Goal: Transaction & Acquisition: Obtain resource

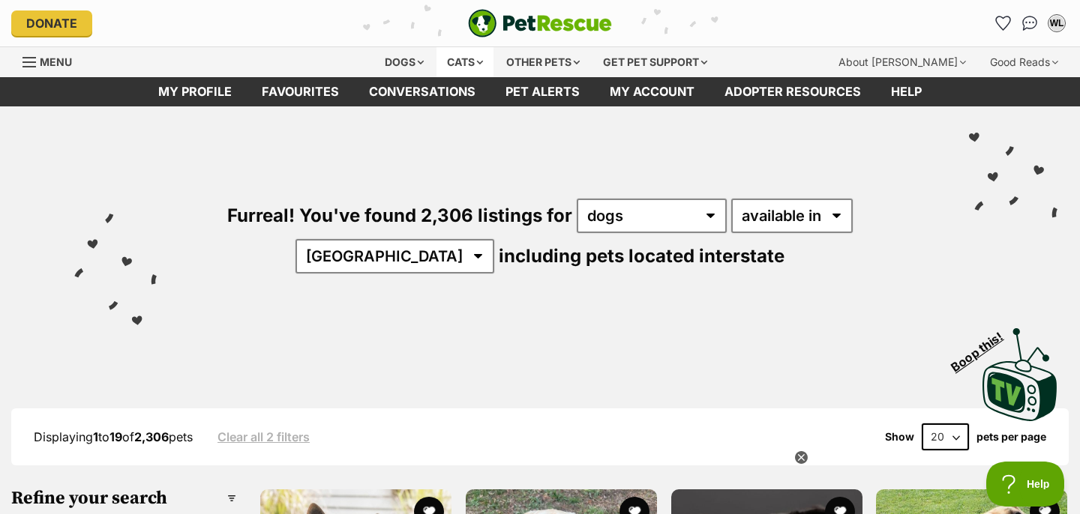
click at [463, 66] on div "Cats" at bounding box center [464, 62] width 57 height 30
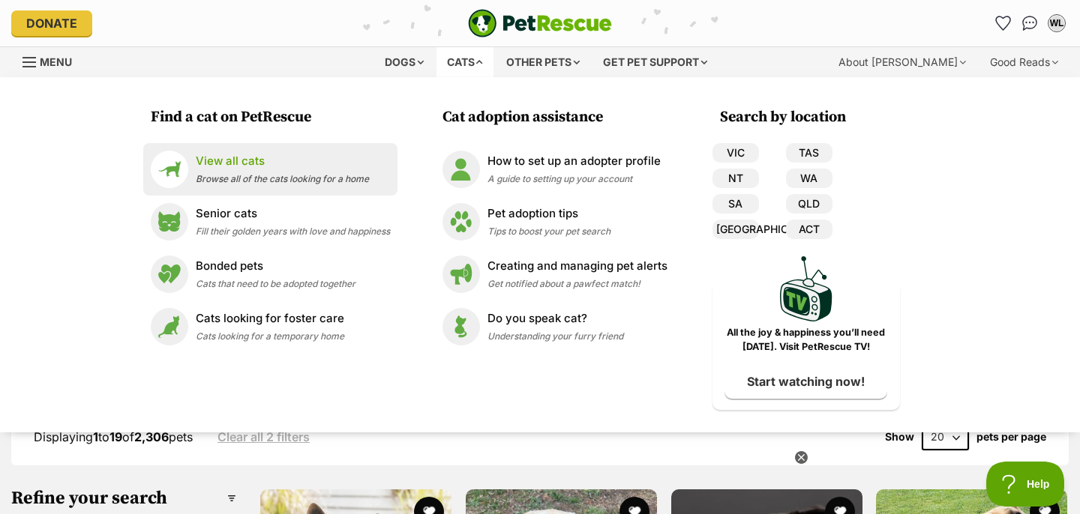
click at [324, 170] on div "View all cats Browse all of the cats looking for a home" at bounding box center [282, 169] width 173 height 32
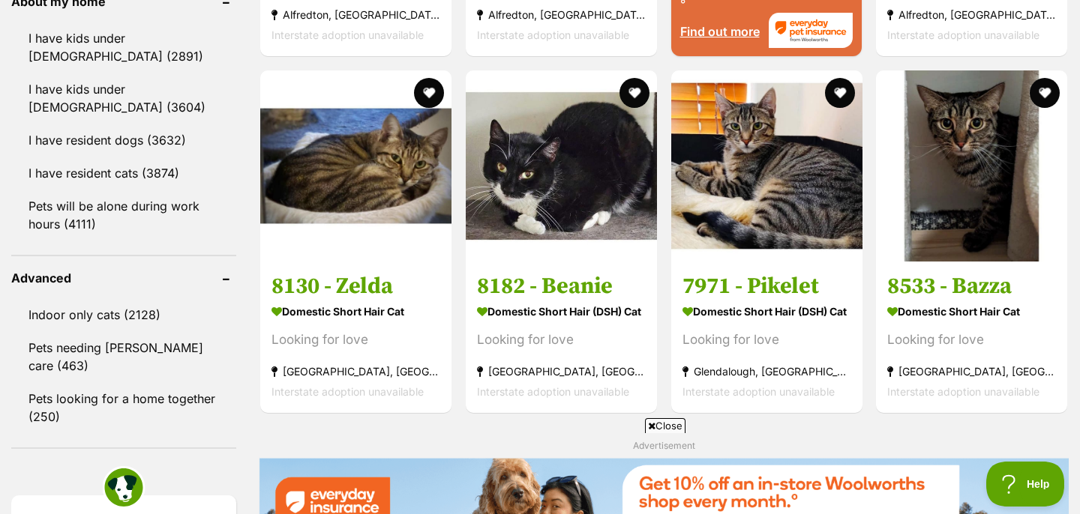
scroll to position [1823, 0]
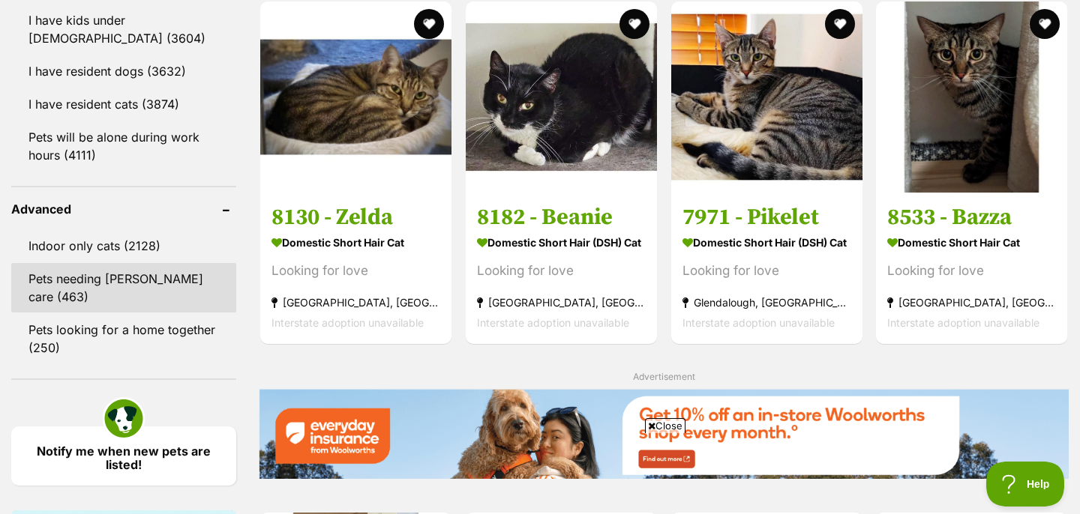
click at [108, 277] on link "Pets needing [PERSON_NAME] care (463)" at bounding box center [123, 287] width 225 height 49
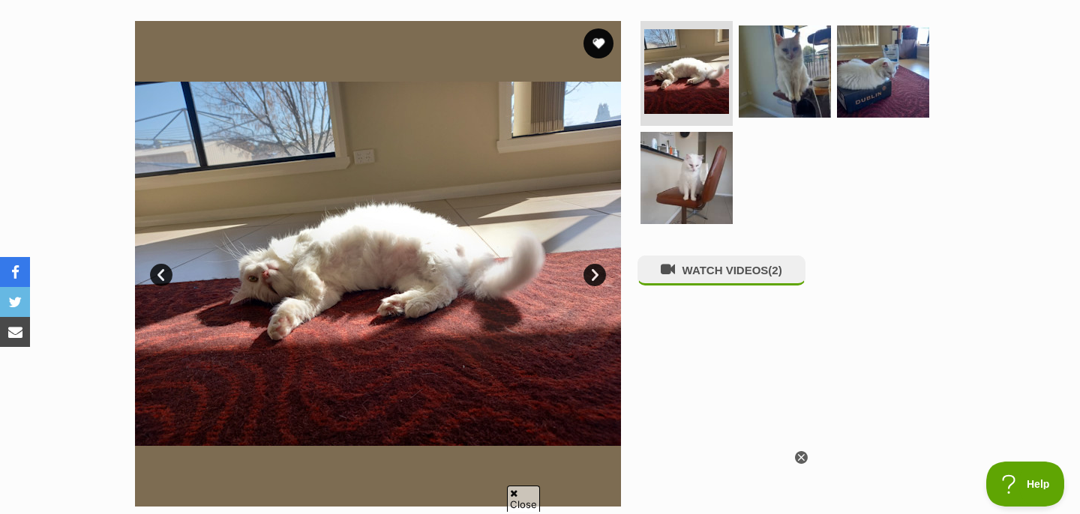
click at [595, 271] on link "Next" at bounding box center [594, 275] width 22 height 22
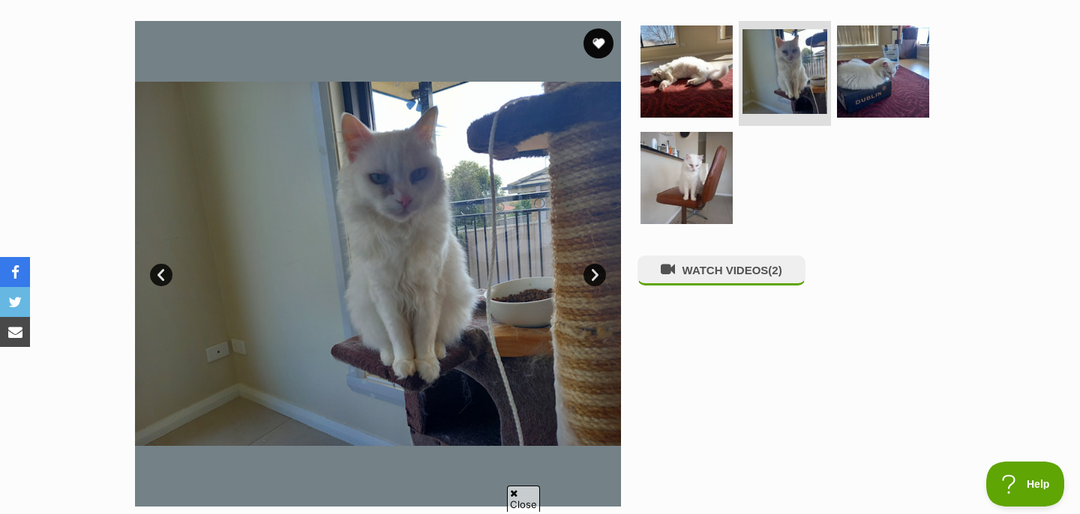
click at [595, 271] on link "Next" at bounding box center [594, 275] width 22 height 22
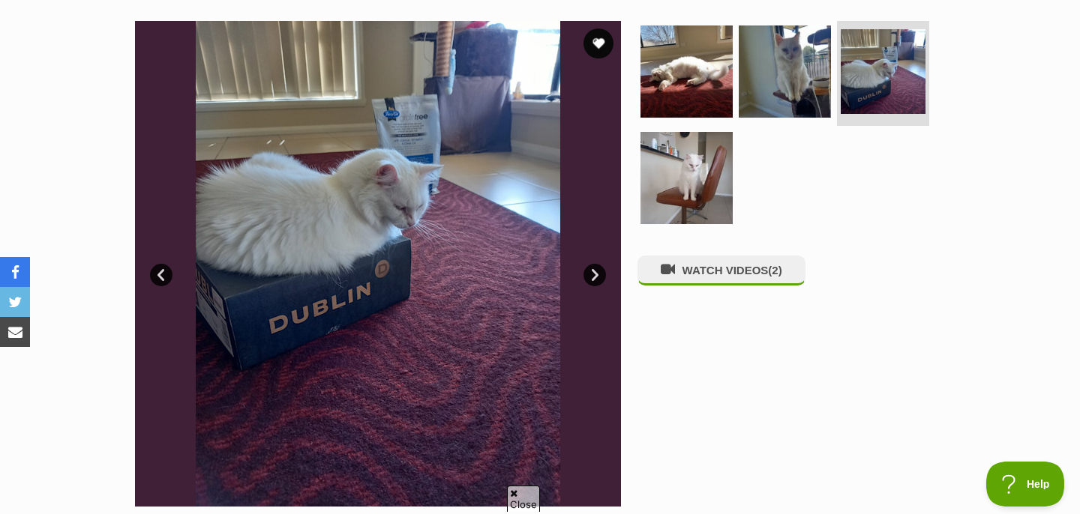
click at [595, 271] on link "Next" at bounding box center [594, 275] width 22 height 22
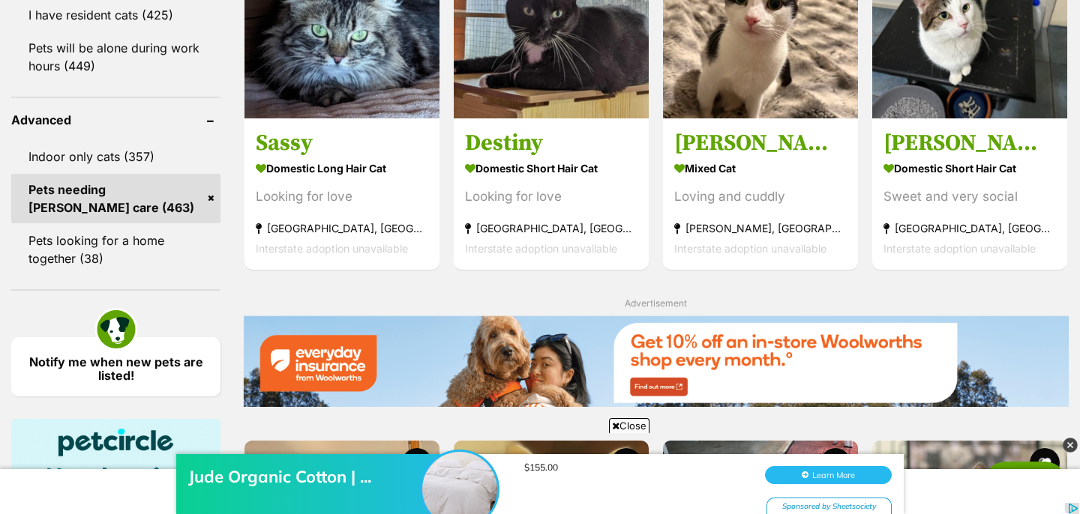
scroll to position [1890, 0]
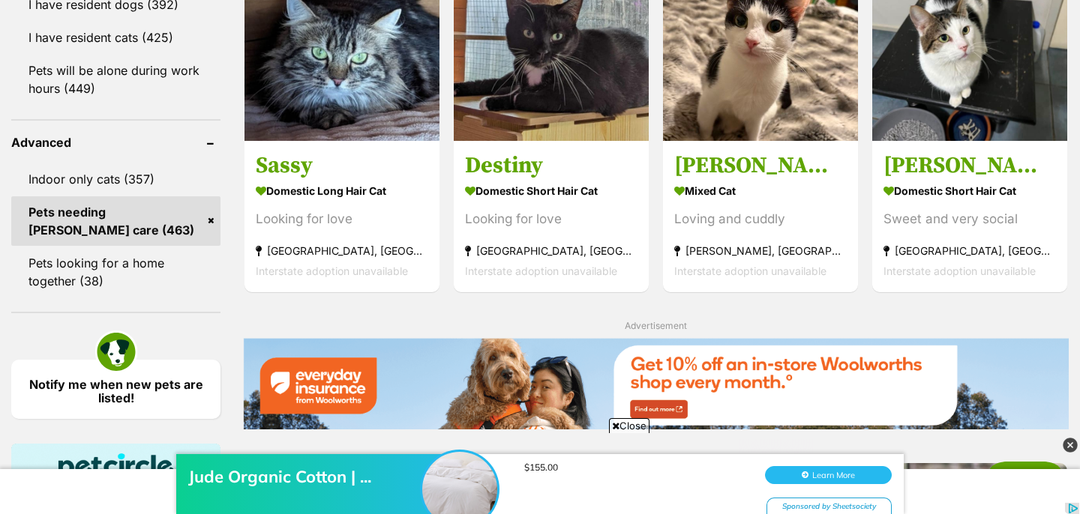
click at [208, 213] on link "Pets needing [PERSON_NAME] care (463)" at bounding box center [115, 220] width 209 height 49
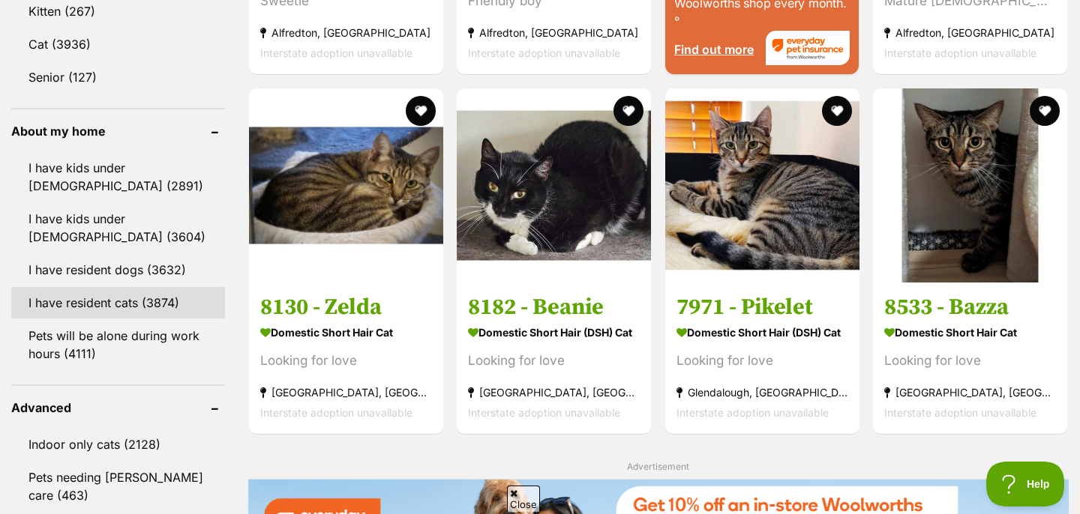
click at [174, 291] on link "I have resident cats (3874)" at bounding box center [118, 302] width 214 height 31
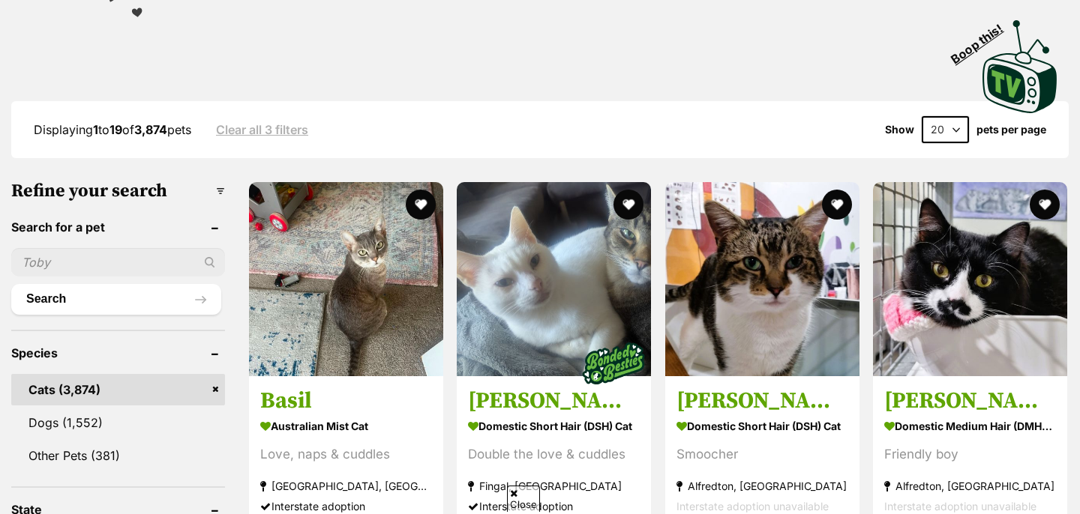
click at [932, 124] on select "20 40 60" at bounding box center [944, 129] width 47 height 27
select select "60"
click at [921, 116] on select "20 40 60" at bounding box center [944, 129] width 47 height 27
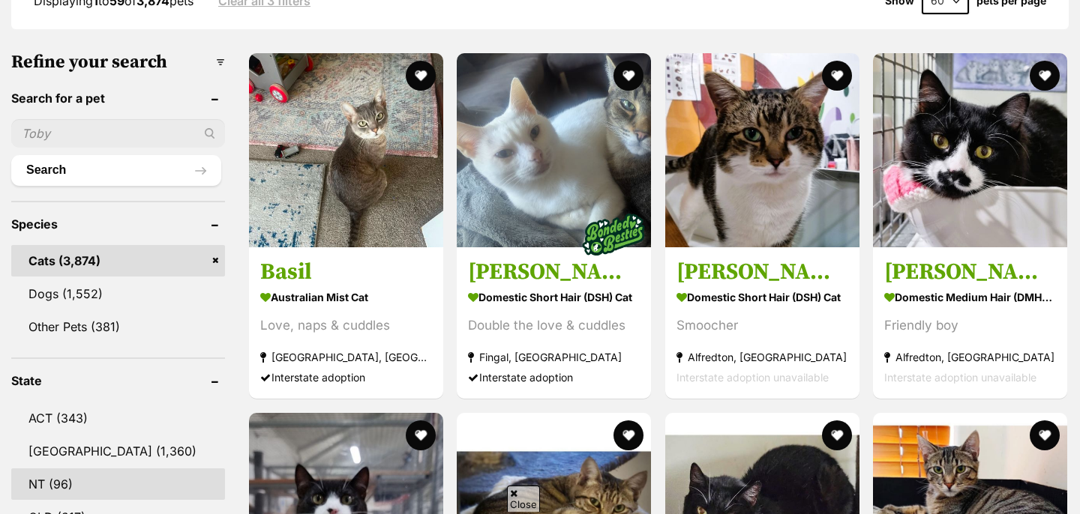
scroll to position [571, 0]
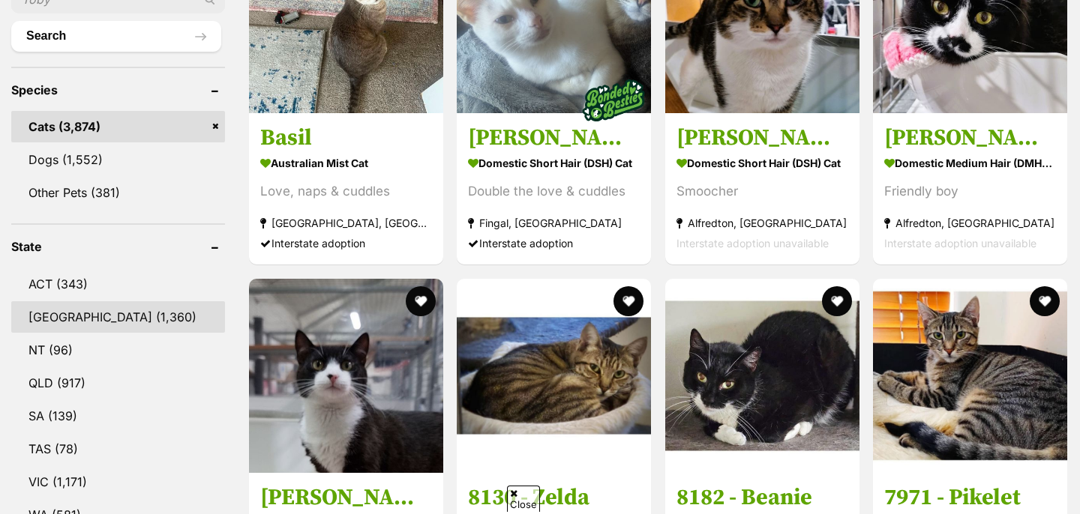
click at [108, 311] on link "[GEOGRAPHIC_DATA] (1,360)" at bounding box center [118, 316] width 214 height 31
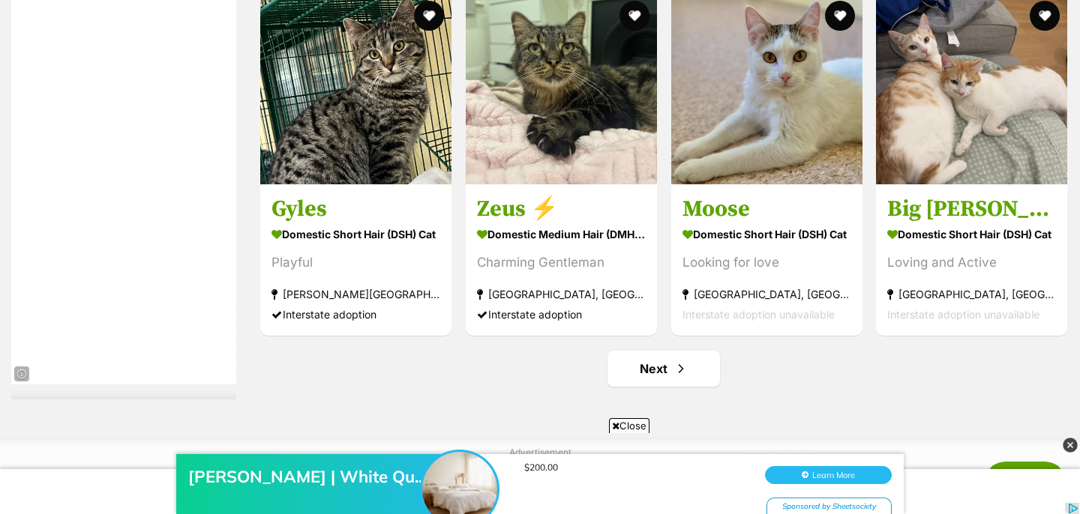
scroll to position [7732, 0]
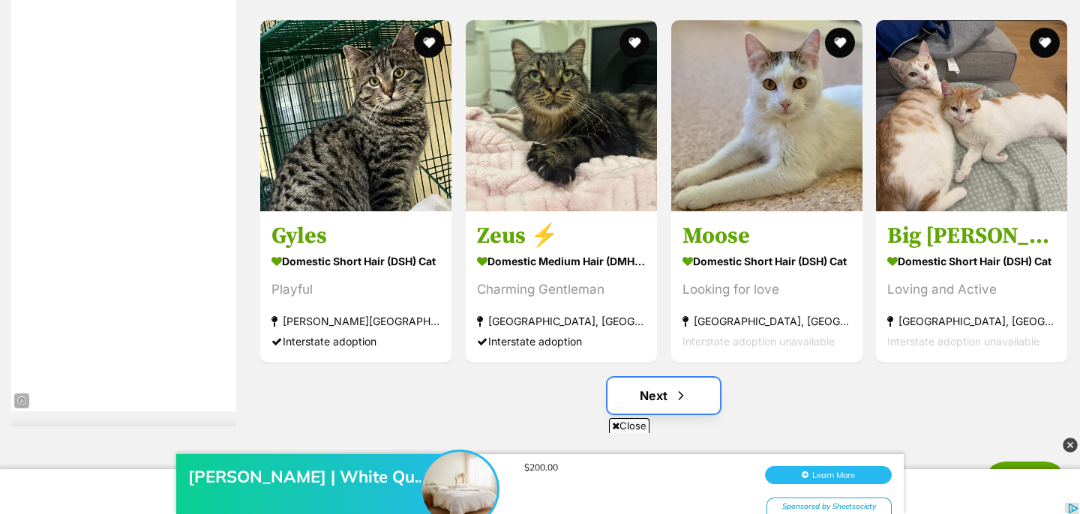
click at [678, 399] on span "Next page" at bounding box center [680, 396] width 15 height 18
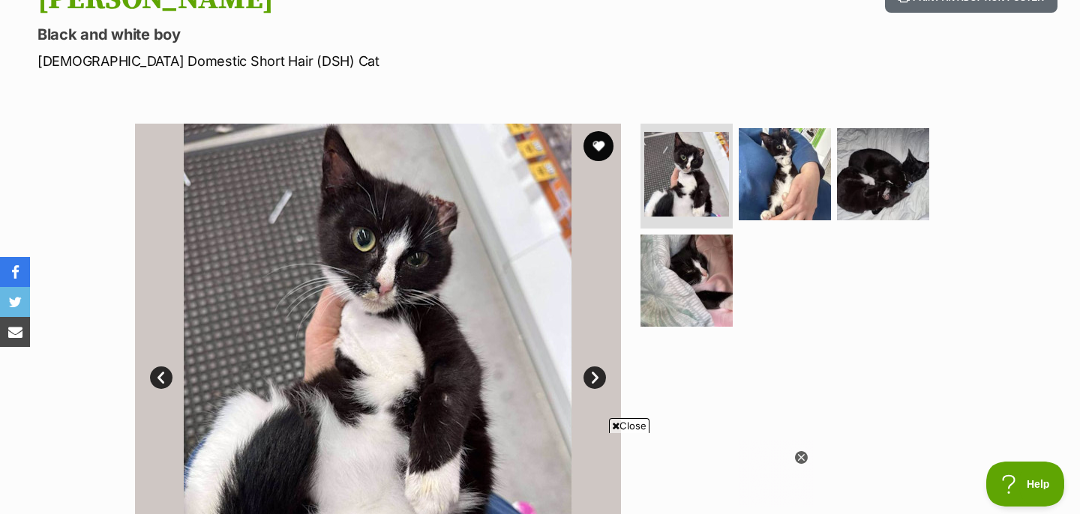
click at [589, 371] on link "Next" at bounding box center [594, 378] width 22 height 22
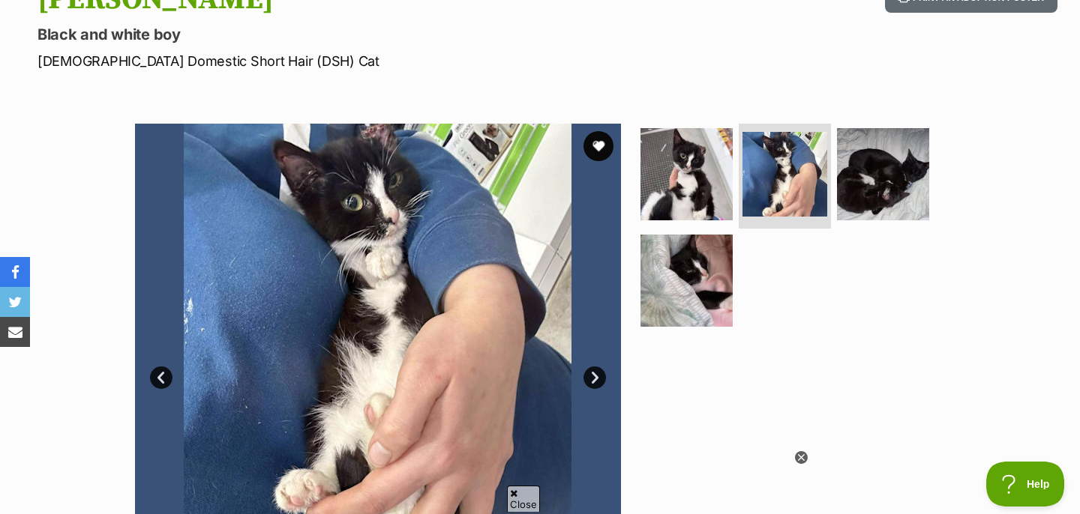
click at [589, 373] on link "Next" at bounding box center [594, 378] width 22 height 22
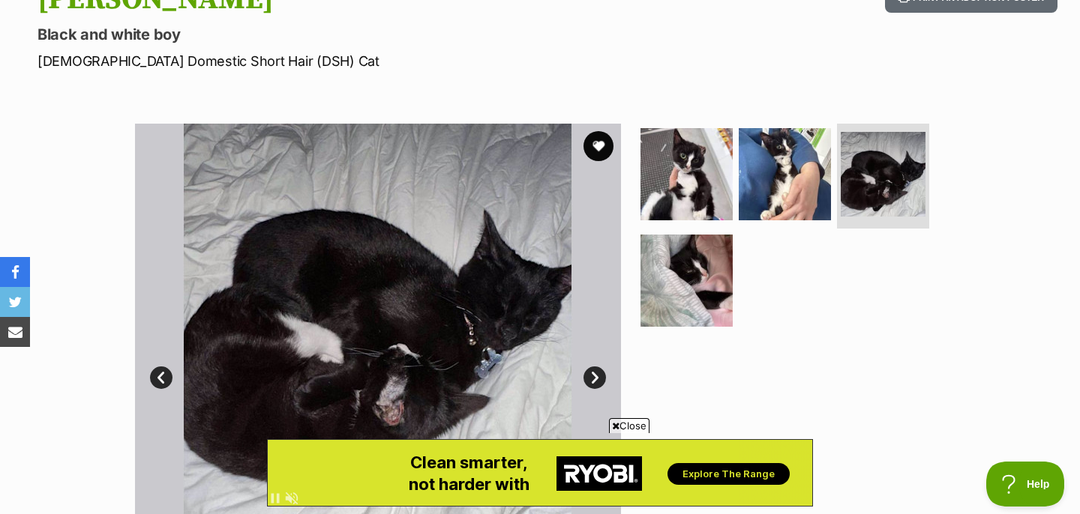
click at [589, 373] on link "Next" at bounding box center [594, 378] width 22 height 22
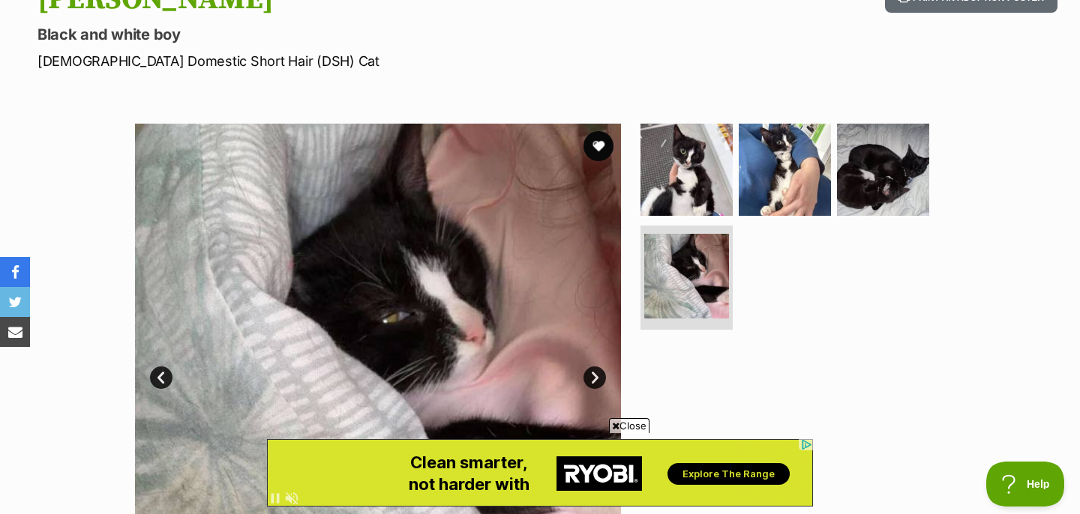
click at [589, 373] on link "Next" at bounding box center [594, 378] width 22 height 22
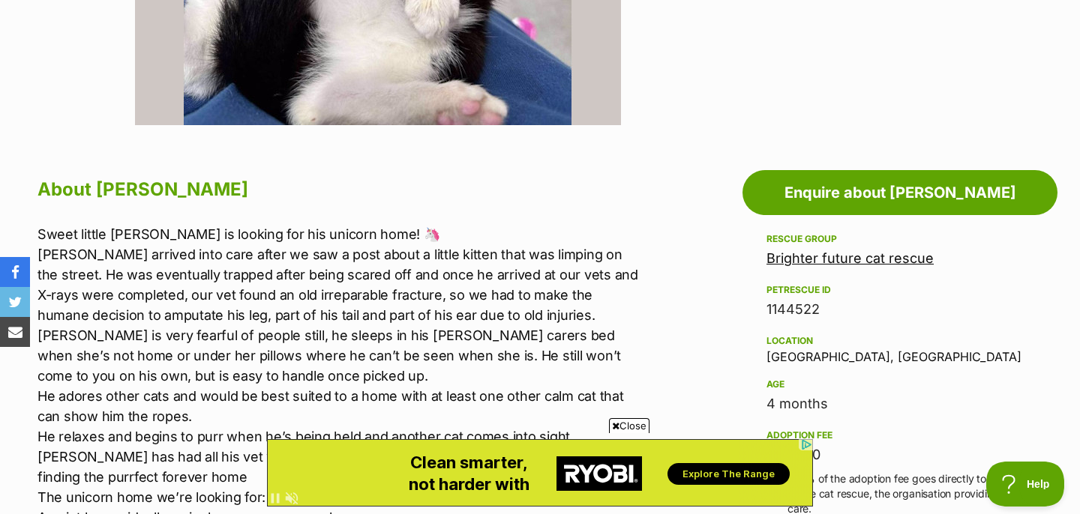
scroll to position [849, 0]
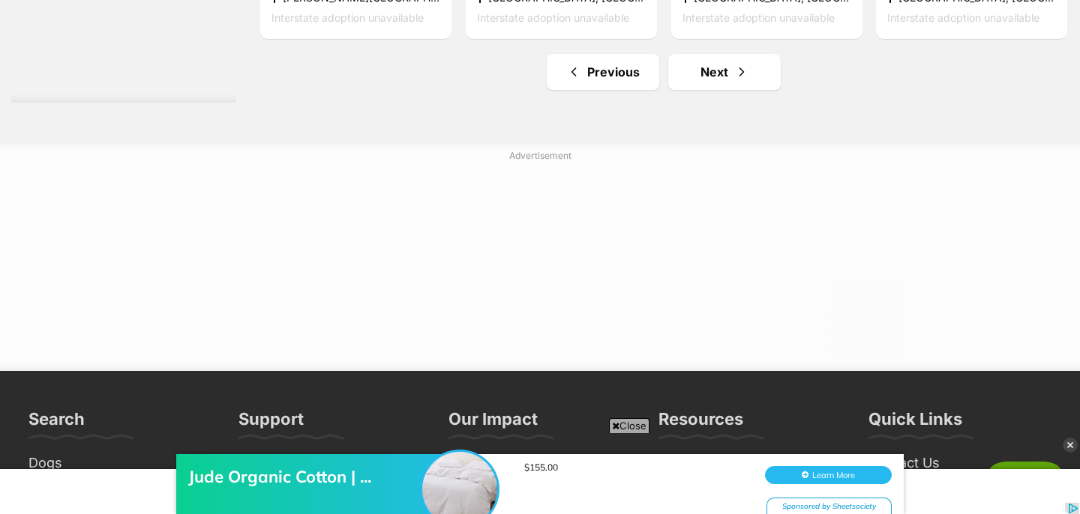
scroll to position [8095, 0]
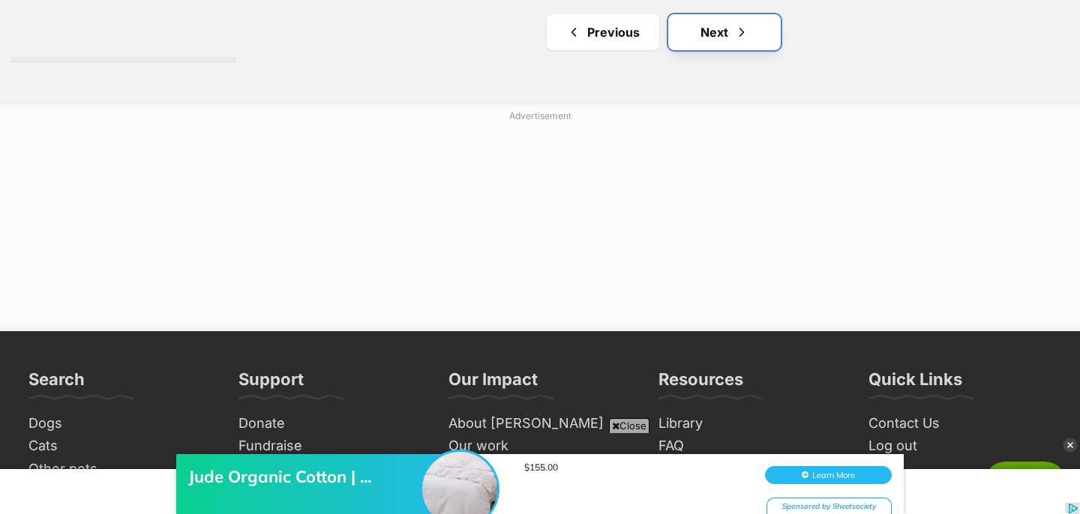
click at [706, 37] on link "Next" at bounding box center [724, 32] width 112 height 36
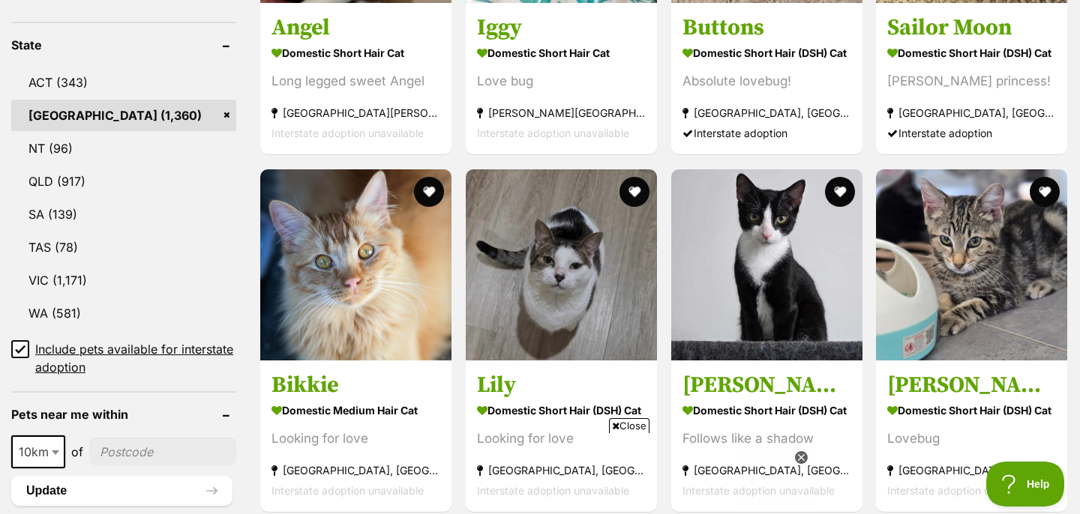
scroll to position [811, 0]
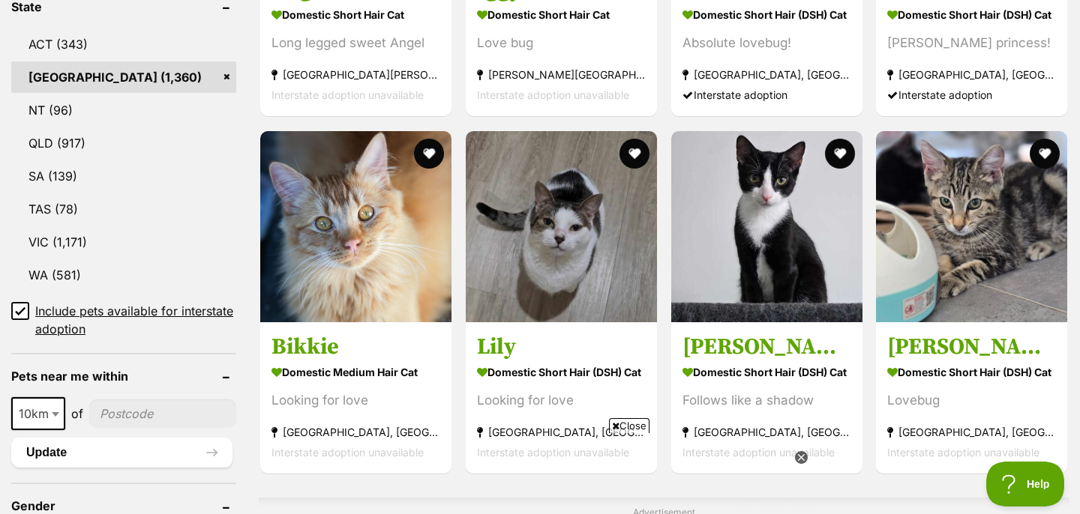
click at [640, 427] on span "Close" at bounding box center [629, 425] width 40 height 15
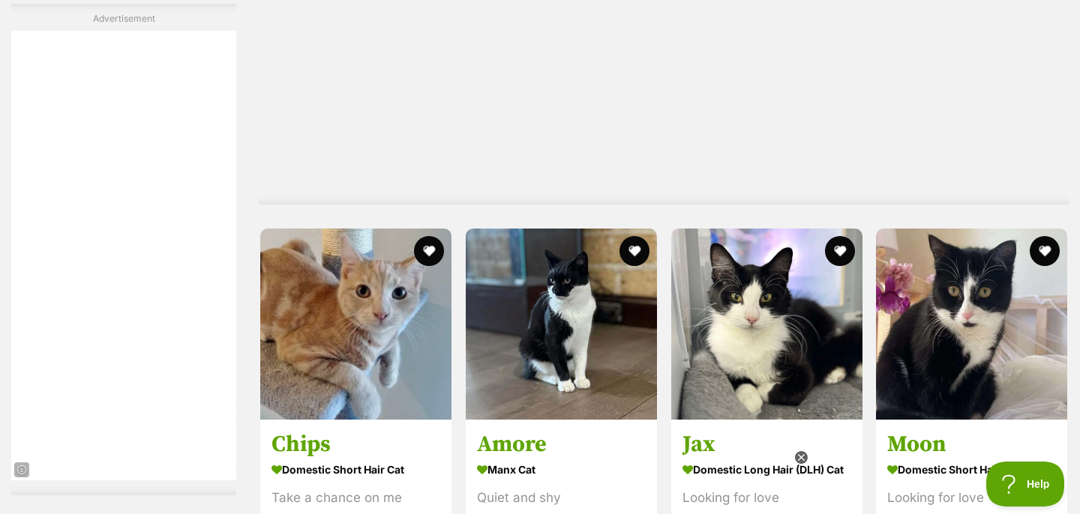
scroll to position [5113, 0]
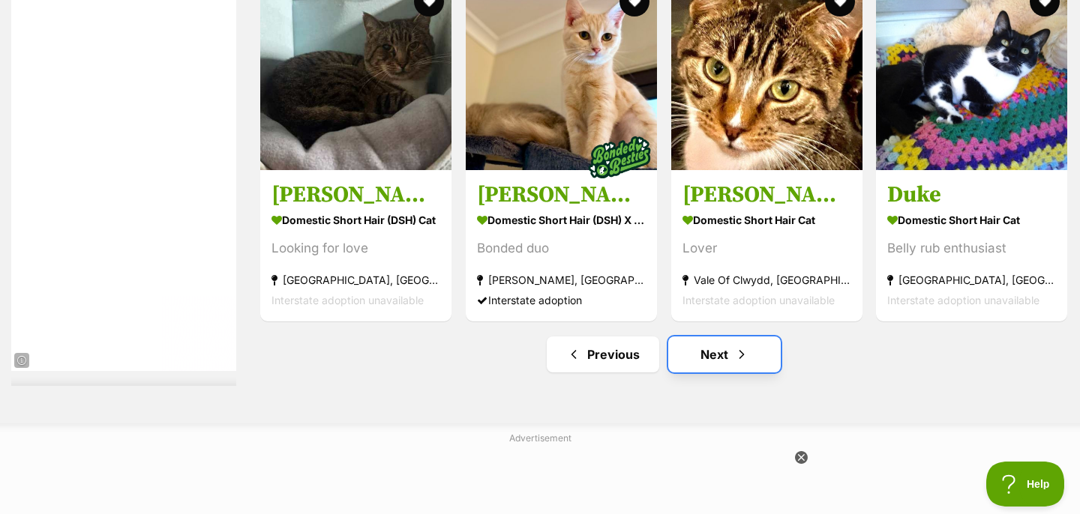
click at [720, 346] on link "Next" at bounding box center [724, 355] width 112 height 36
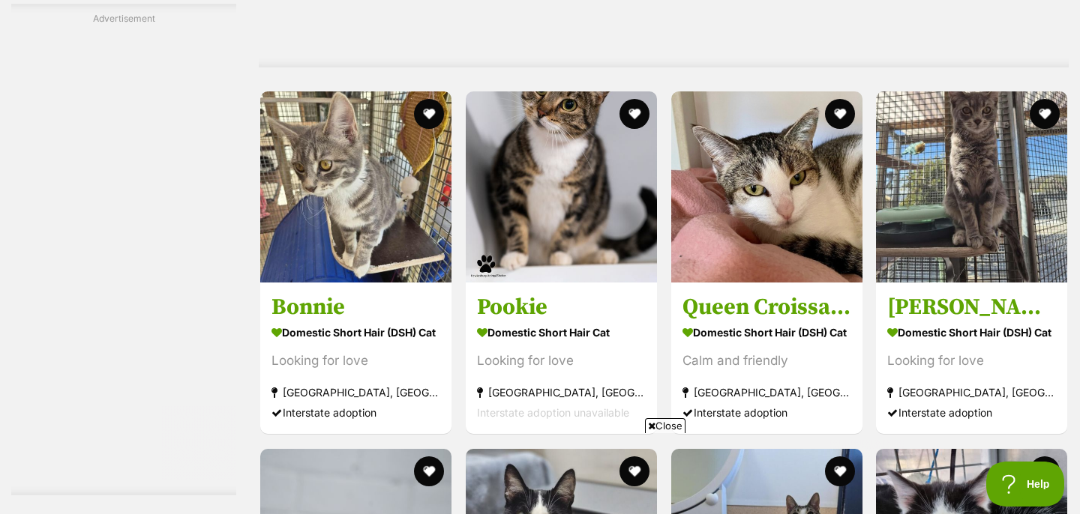
scroll to position [5107, 0]
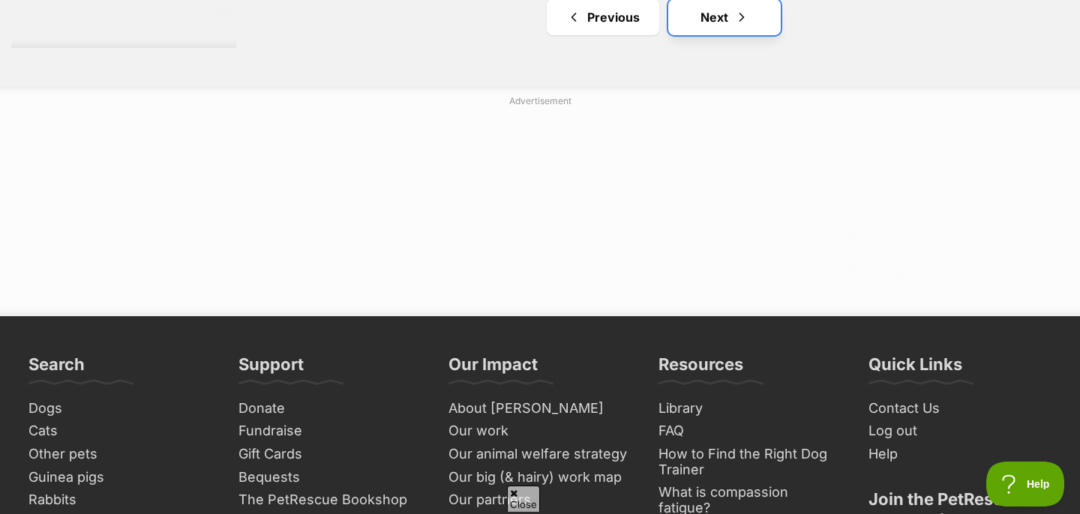
click at [710, 18] on link "Next" at bounding box center [724, 17] width 112 height 36
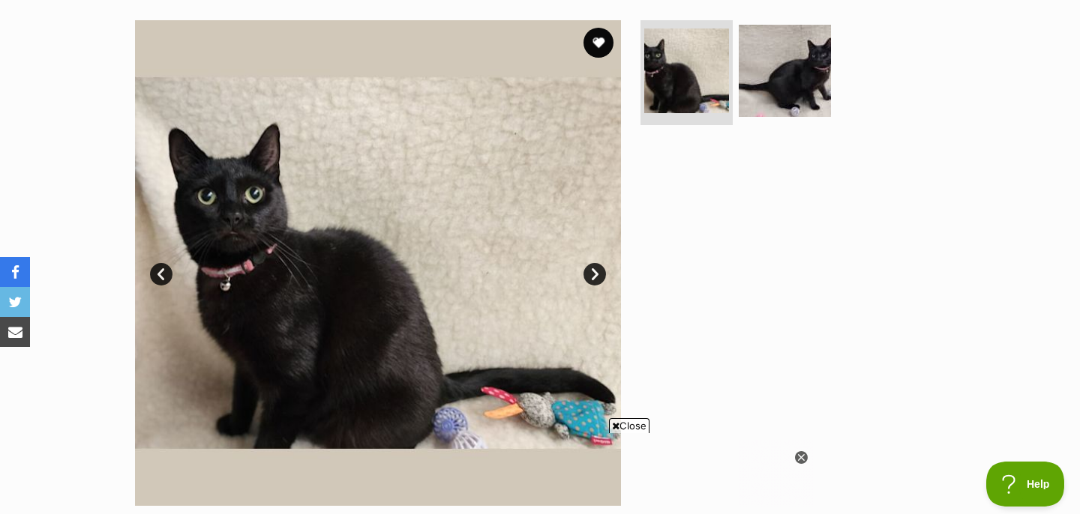
scroll to position [217, 0]
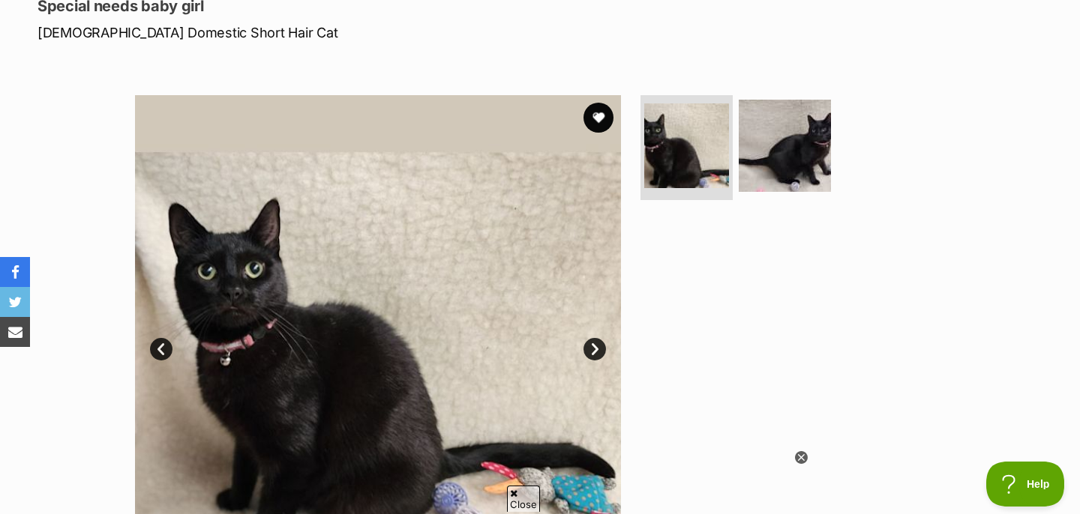
click at [592, 349] on link "Next" at bounding box center [594, 349] width 22 height 22
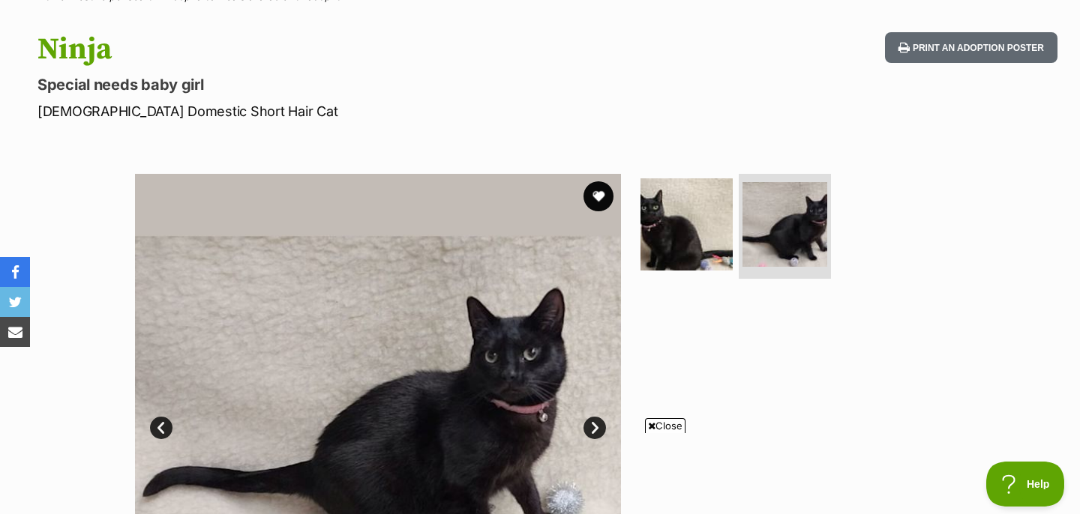
scroll to position [235, 0]
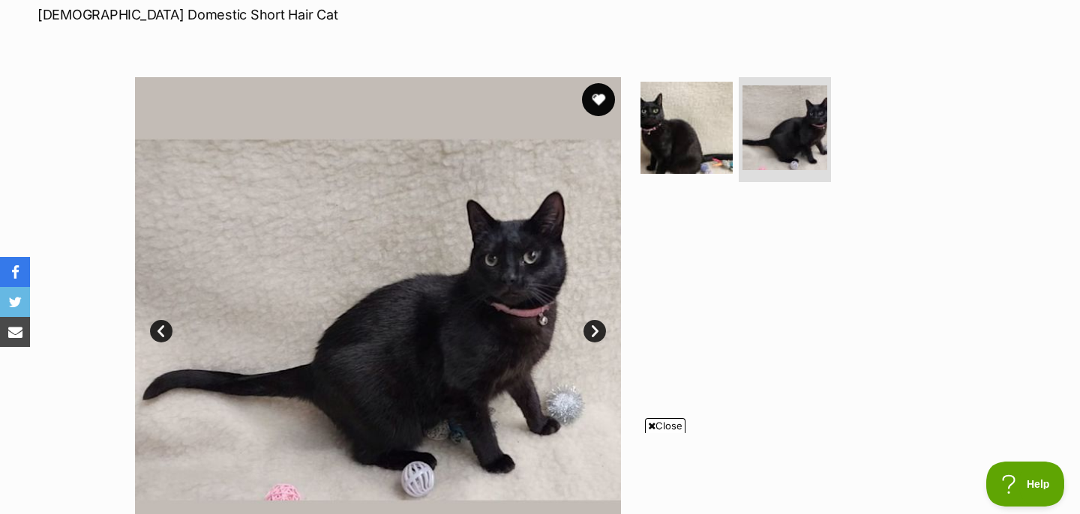
click at [598, 105] on button "favourite" at bounding box center [598, 99] width 33 height 33
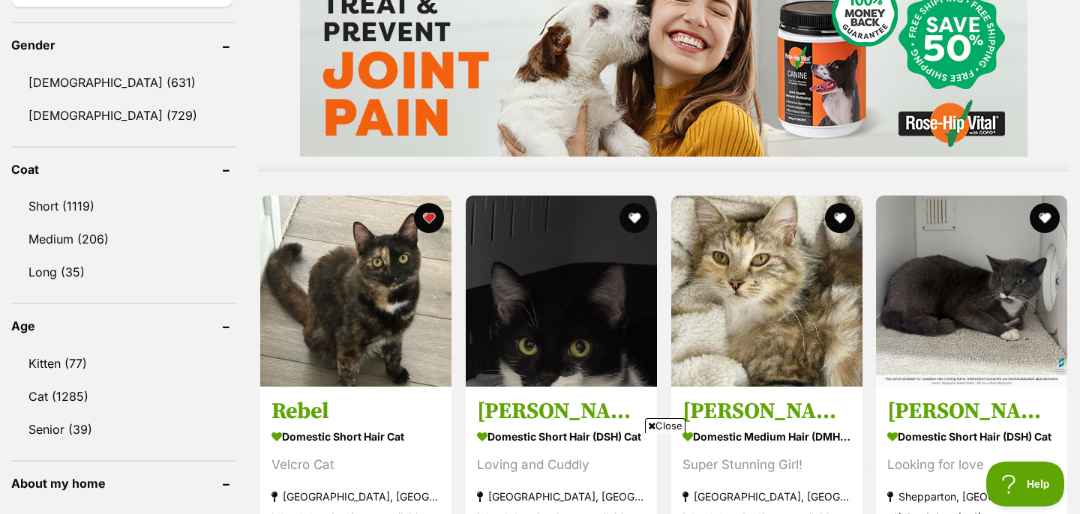
scroll to position [1473, 0]
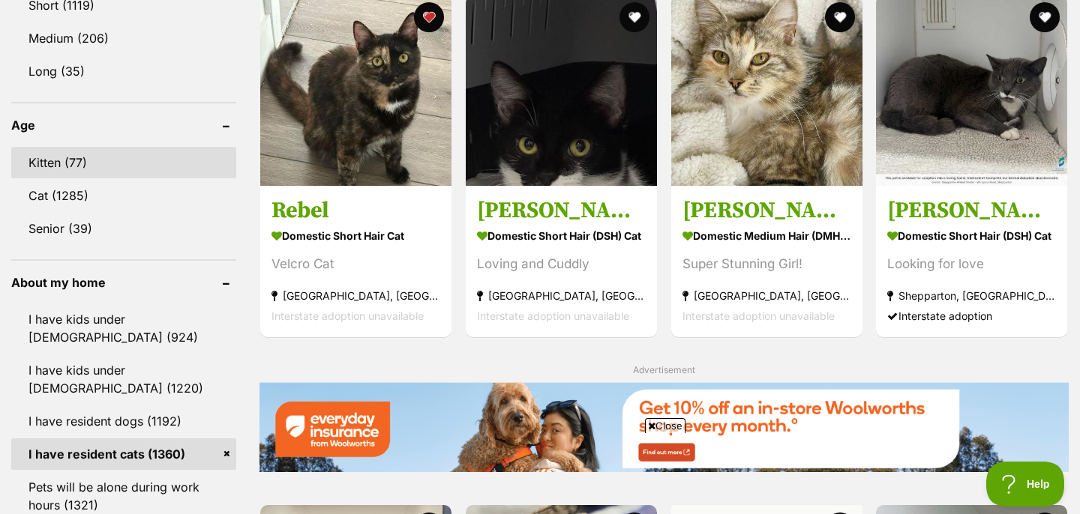
click at [62, 158] on link "Kitten (77)" at bounding box center [123, 162] width 225 height 31
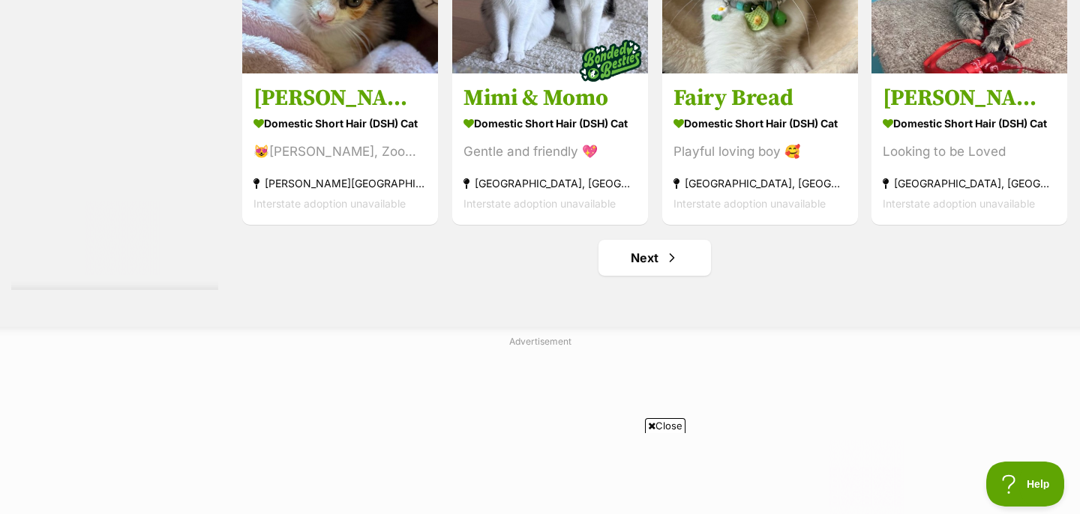
scroll to position [8130, 0]
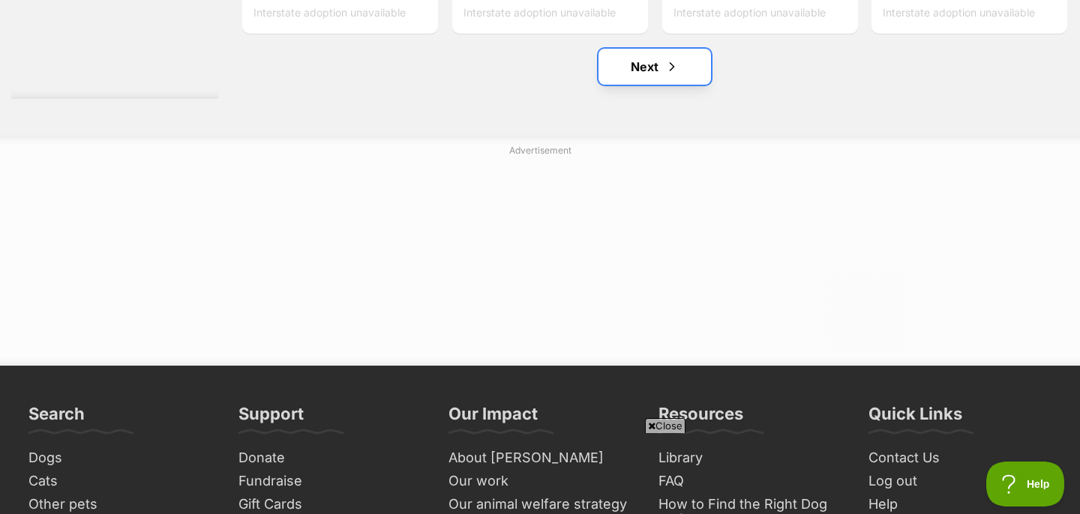
click at [647, 79] on link "Next" at bounding box center [654, 67] width 112 height 36
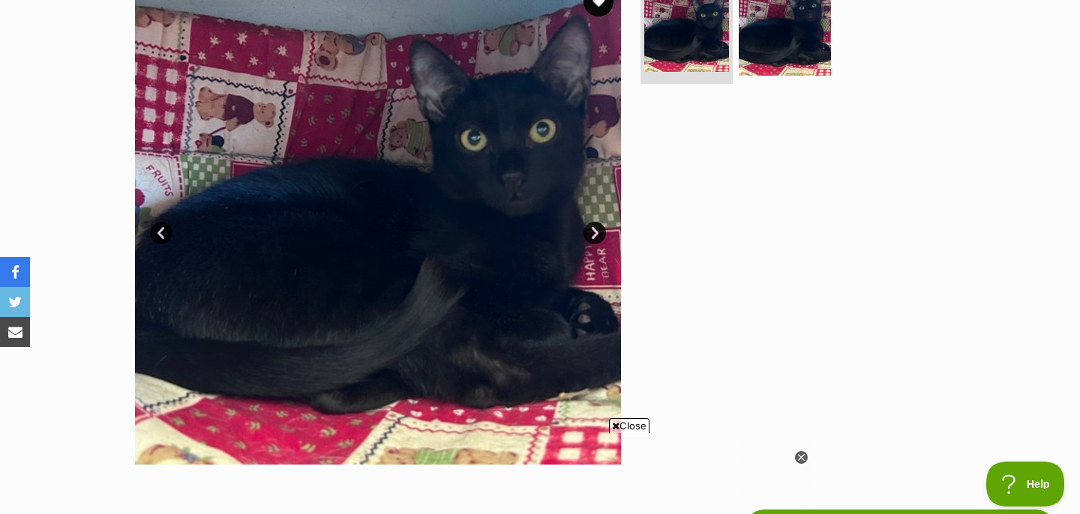
click at [595, 233] on link "Next" at bounding box center [594, 233] width 22 height 22
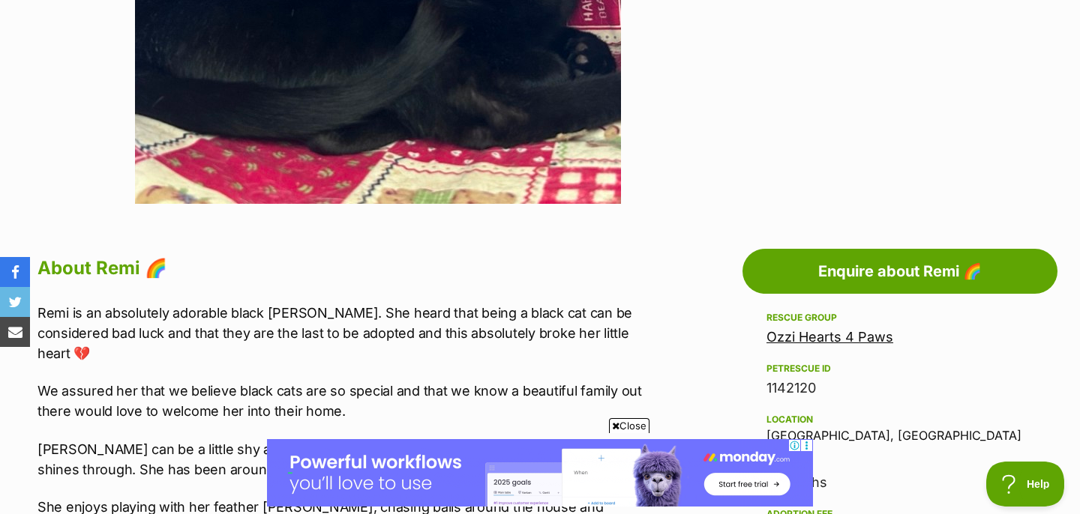
scroll to position [1032, 0]
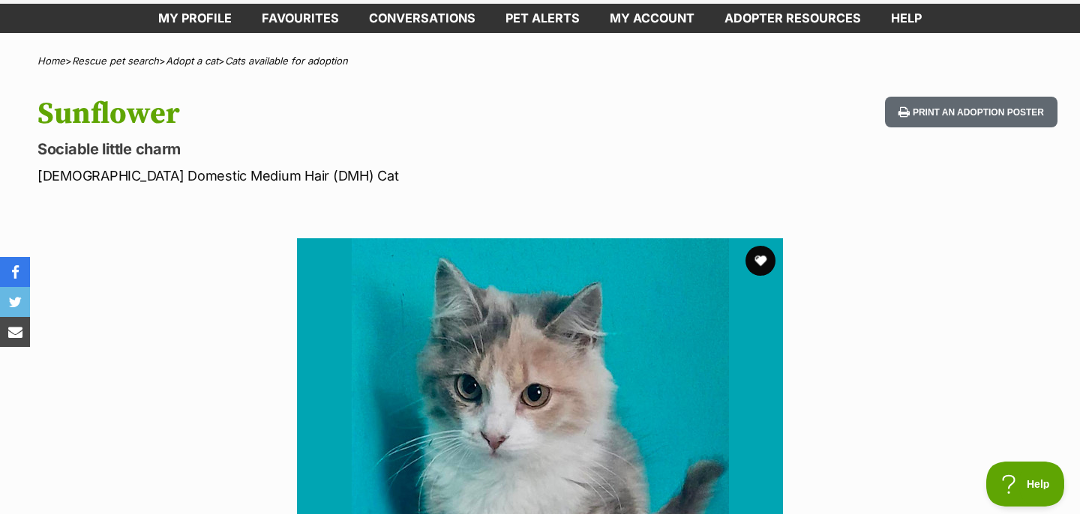
scroll to position [241, 0]
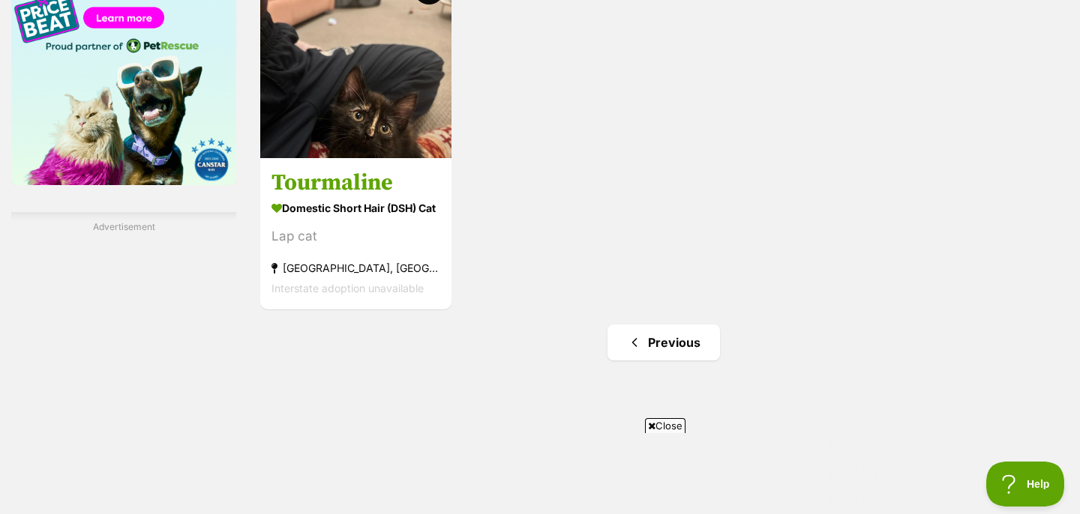
scroll to position [2456, 0]
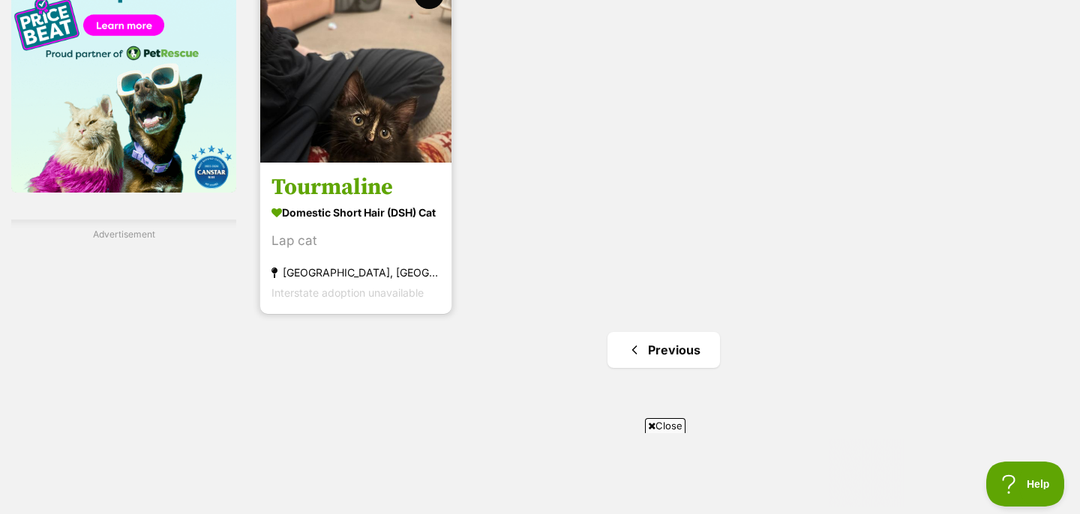
click at [403, 151] on img at bounding box center [355, 67] width 191 height 191
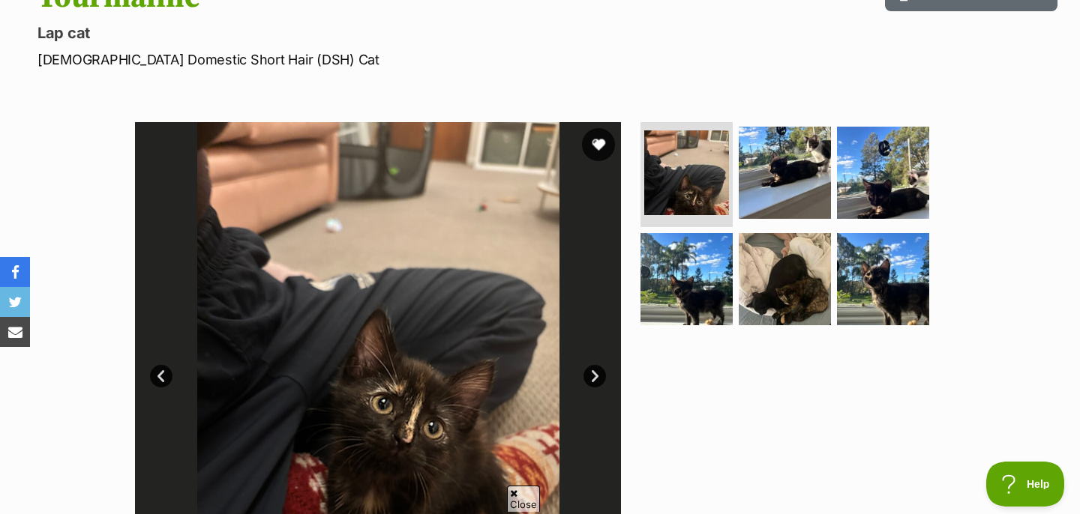
click at [609, 142] on button "favourite" at bounding box center [598, 144] width 33 height 33
click at [673, 292] on img at bounding box center [686, 278] width 97 height 97
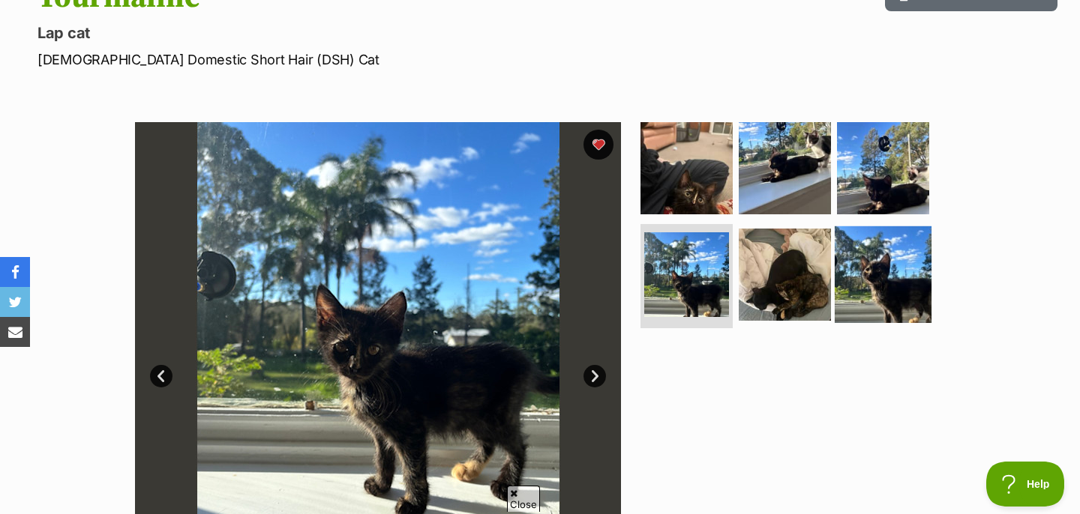
click at [901, 280] on img at bounding box center [882, 274] width 97 height 97
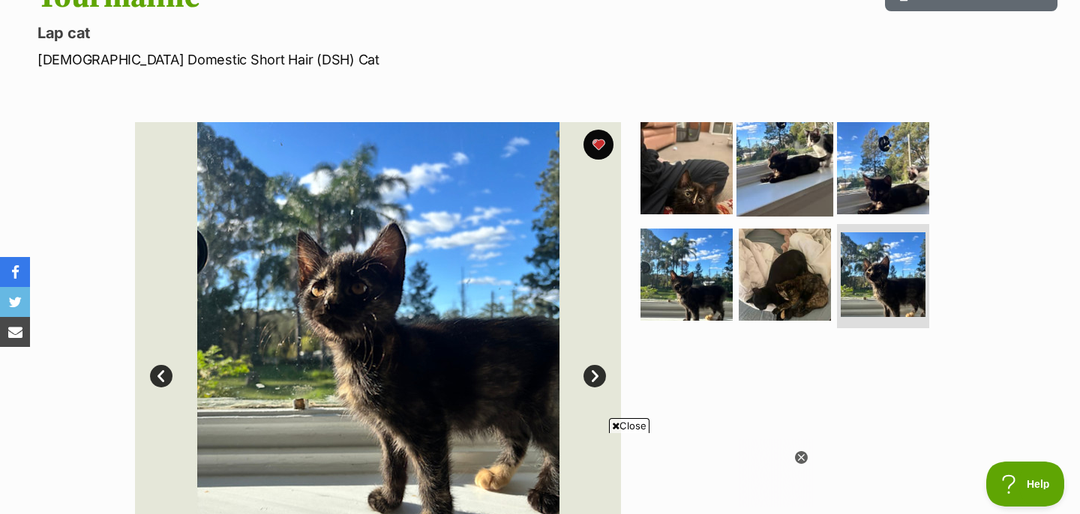
click at [786, 208] on img at bounding box center [784, 168] width 97 height 97
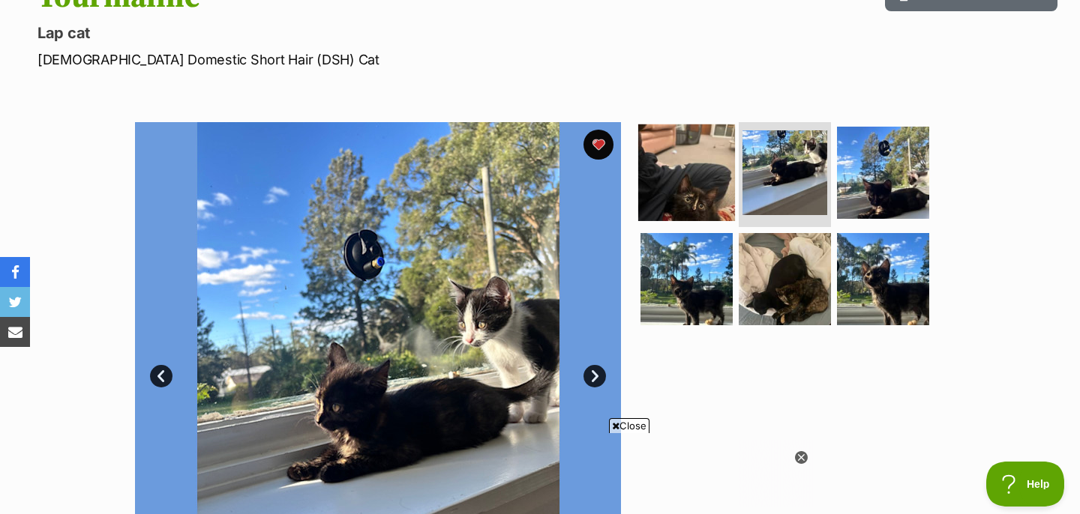
click at [692, 191] on img at bounding box center [686, 172] width 97 height 97
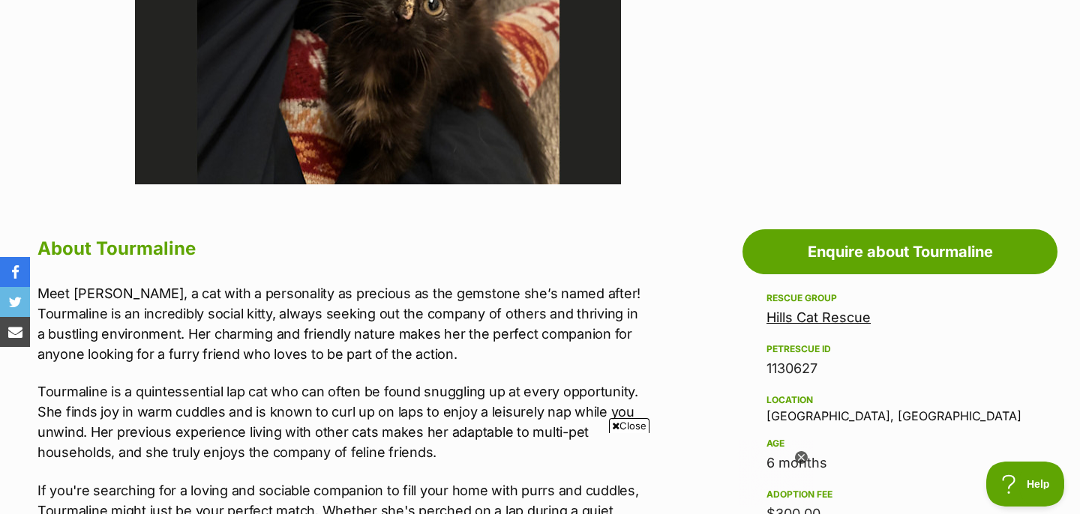
scroll to position [879, 0]
